Goal: Transaction & Acquisition: Purchase product/service

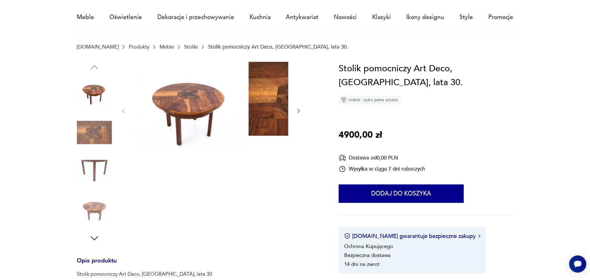
click at [296, 114] on icon "button" at bounding box center [299, 111] width 6 height 6
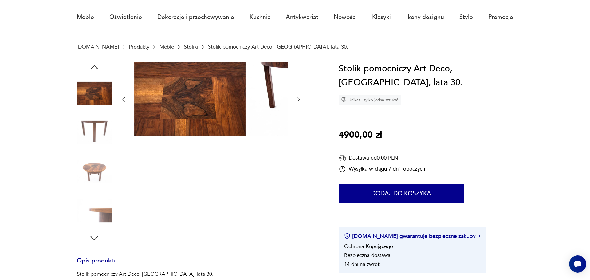
click at [249, 121] on div at bounding box center [210, 100] width 181 height 76
click at [296, 102] on icon "button" at bounding box center [299, 99] width 6 height 6
